Goal: Find specific page/section: Find specific page/section

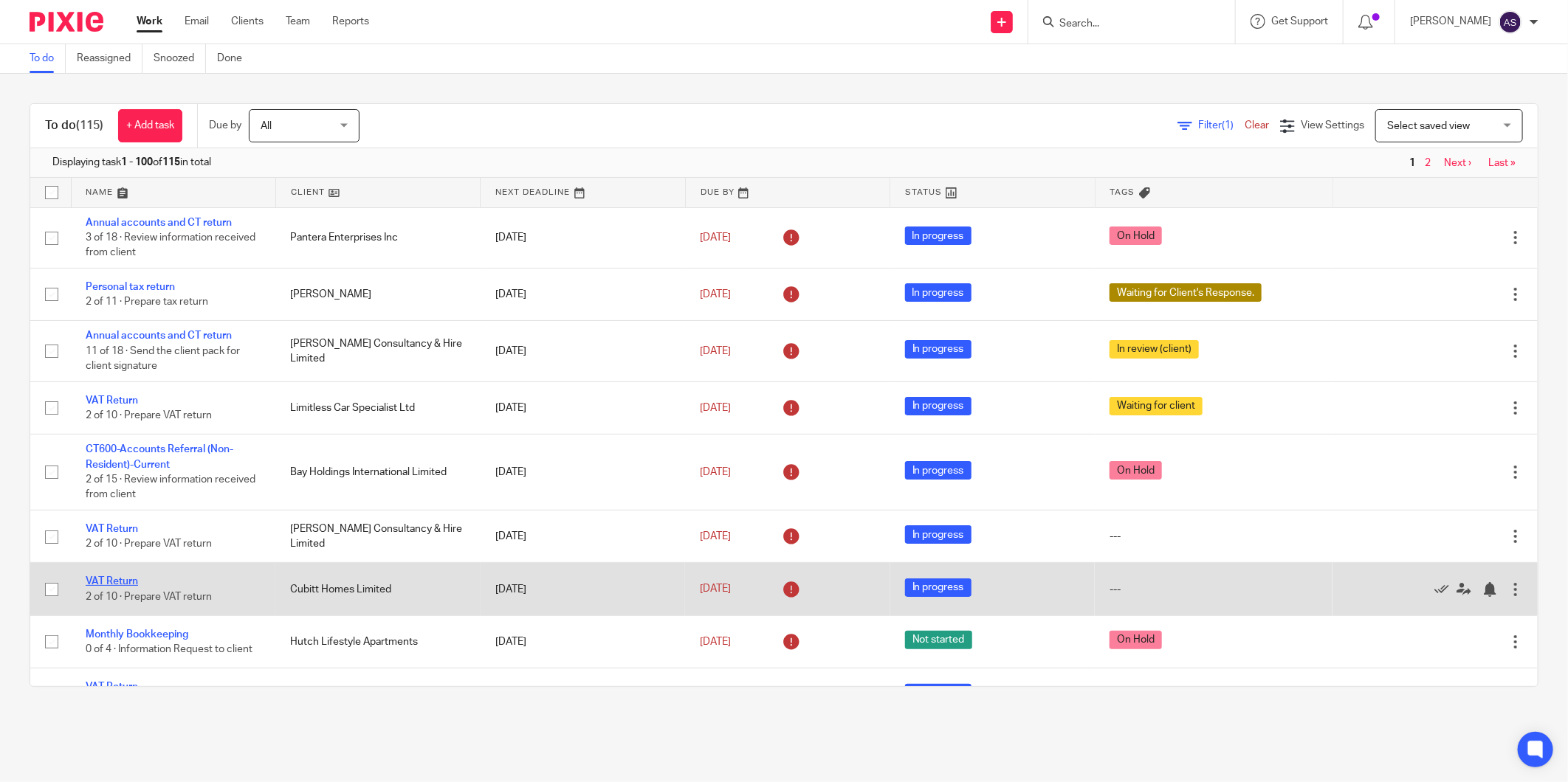
click at [123, 583] on link "VAT Return" at bounding box center [112, 581] width 53 height 10
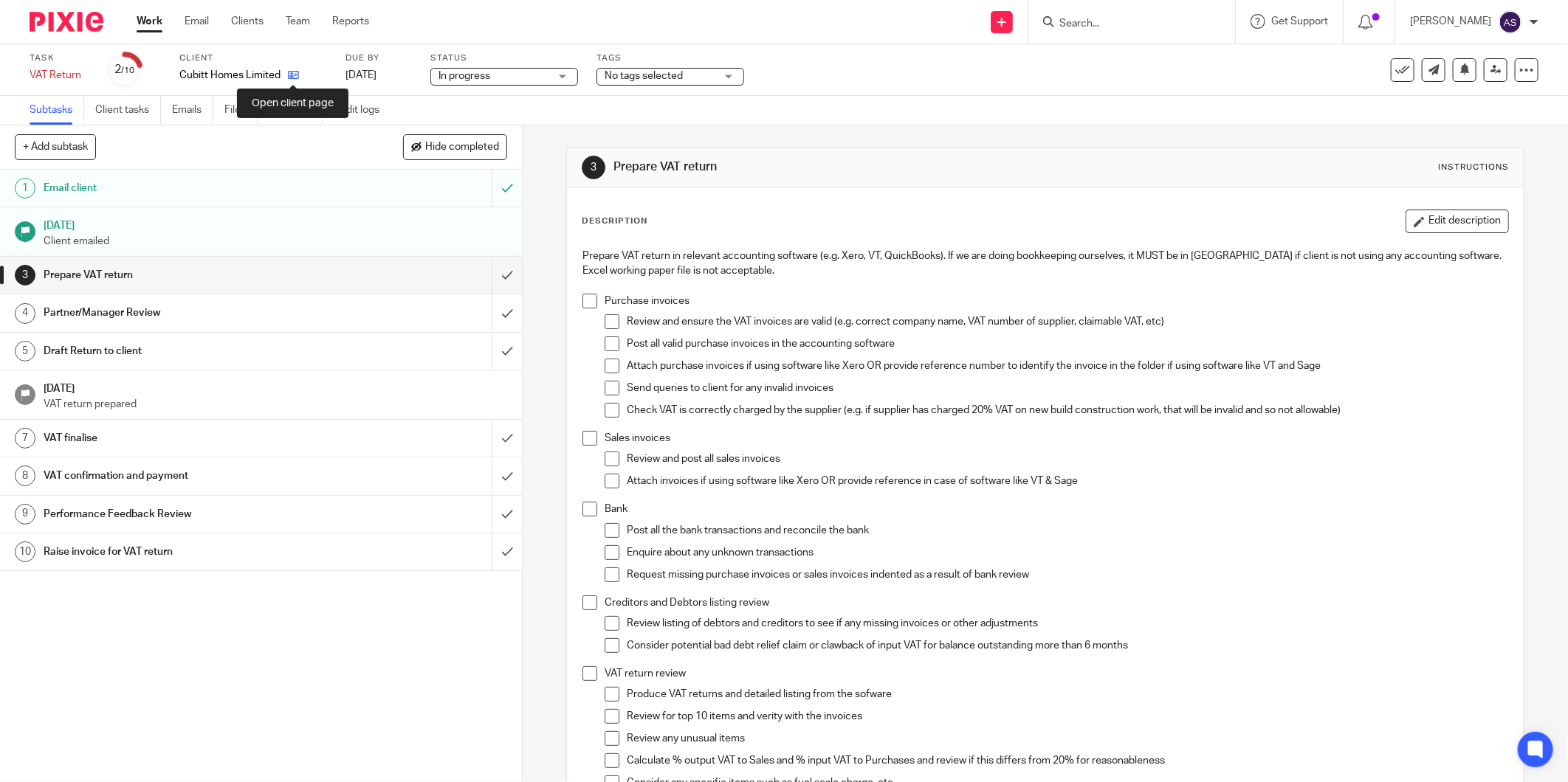
click at [289, 72] on icon at bounding box center [293, 75] width 11 height 11
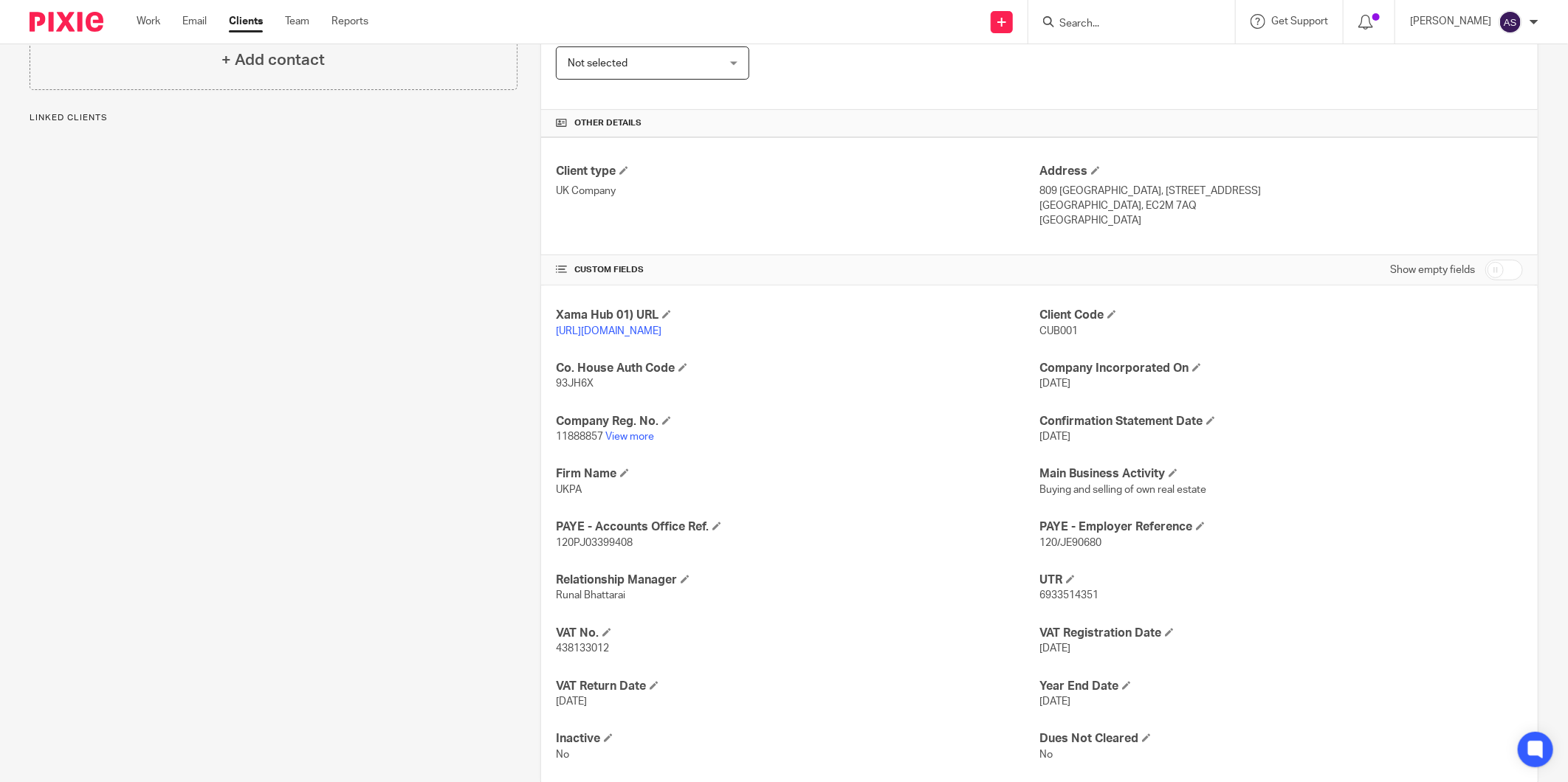
scroll to position [315, 0]
